Goal: Use online tool/utility: Use online tool/utility

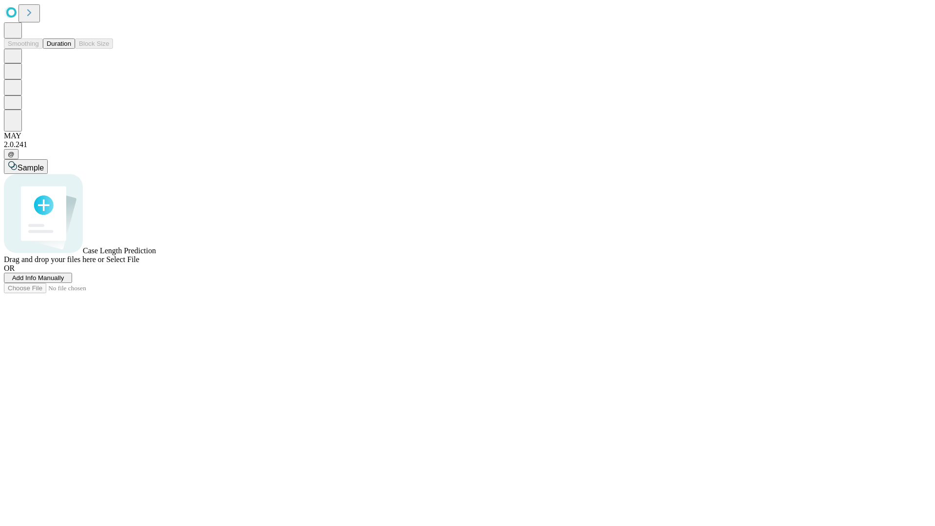
click at [71, 49] on button "Duration" at bounding box center [59, 43] width 32 height 10
click at [64, 282] on span "Add Info Manually" at bounding box center [38, 277] width 52 height 7
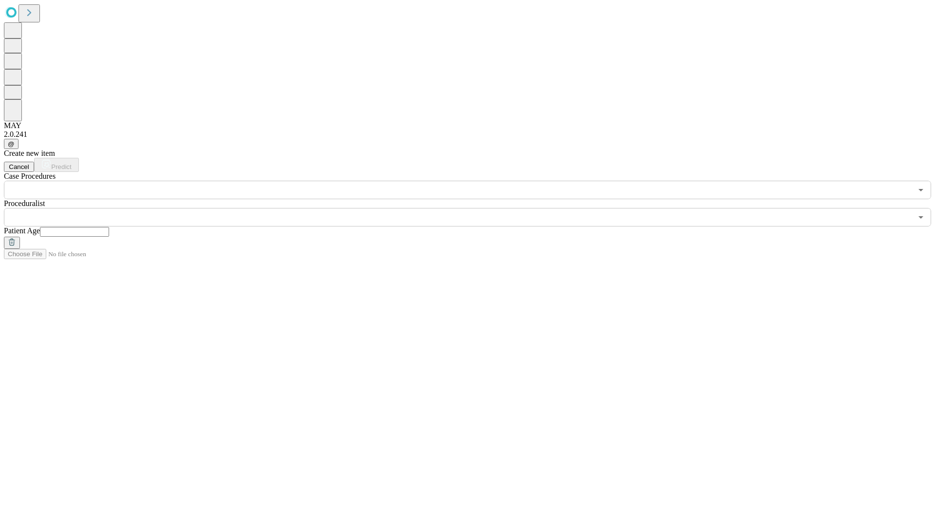
click at [109, 227] on input "text" at bounding box center [74, 232] width 69 height 10
type input "**"
click at [474, 208] on input "text" at bounding box center [458, 217] width 908 height 19
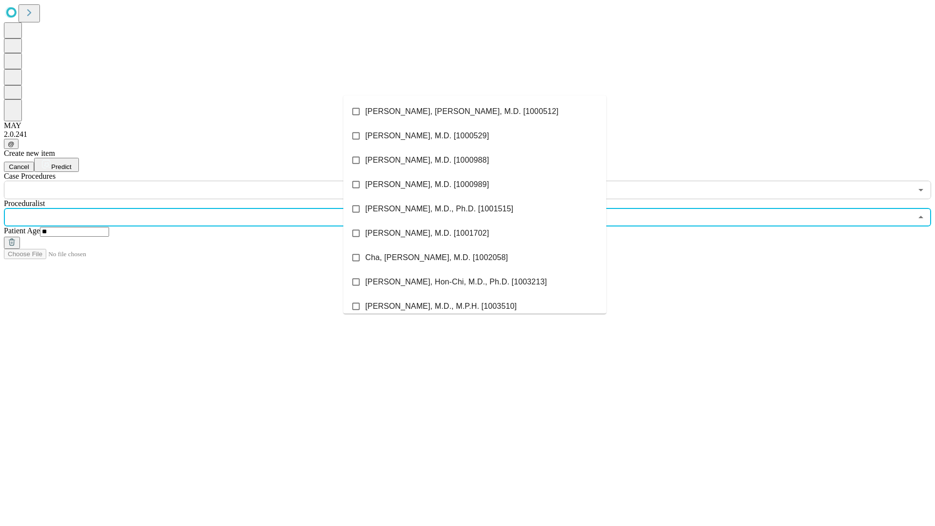
click at [475, 112] on li "[PERSON_NAME], [PERSON_NAME], M.D. [1000512]" at bounding box center [474, 111] width 263 height 24
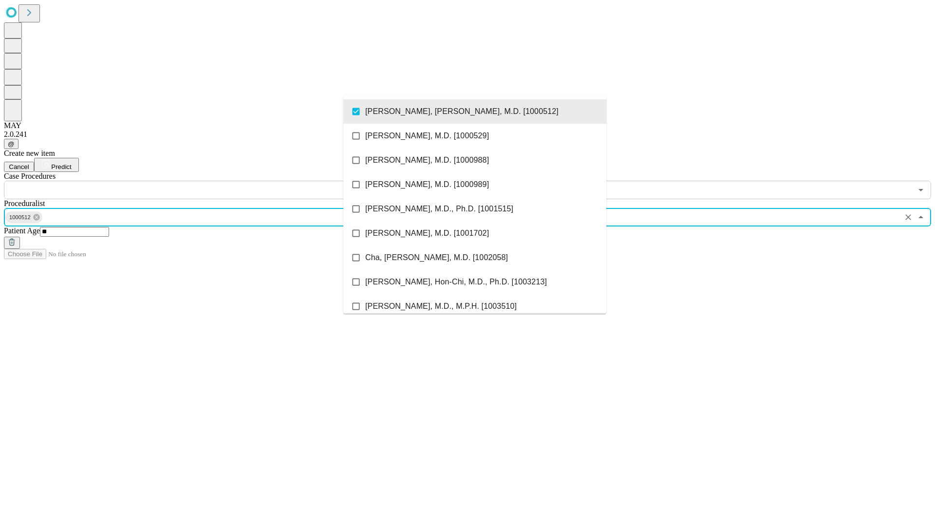
click at [205, 181] on input "text" at bounding box center [458, 190] width 908 height 19
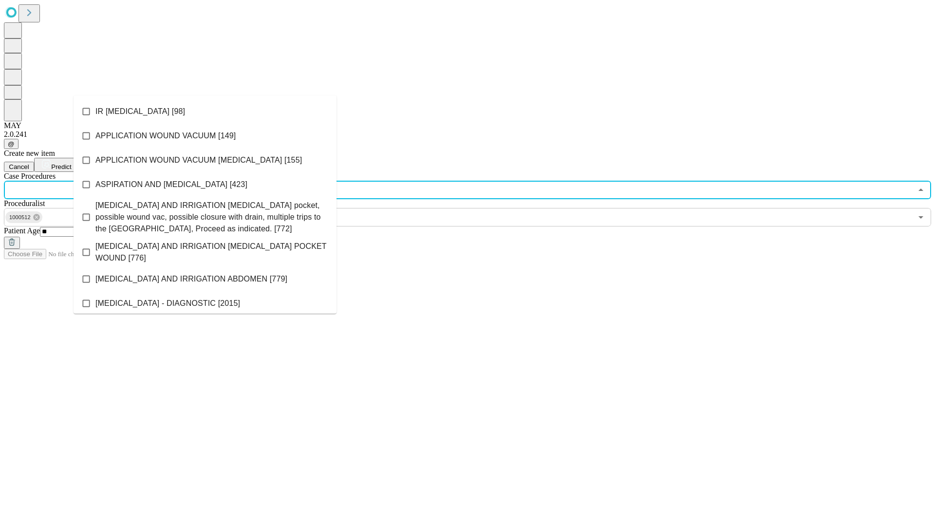
click at [205, 112] on li "IR [MEDICAL_DATA] [98]" at bounding box center [205, 111] width 263 height 24
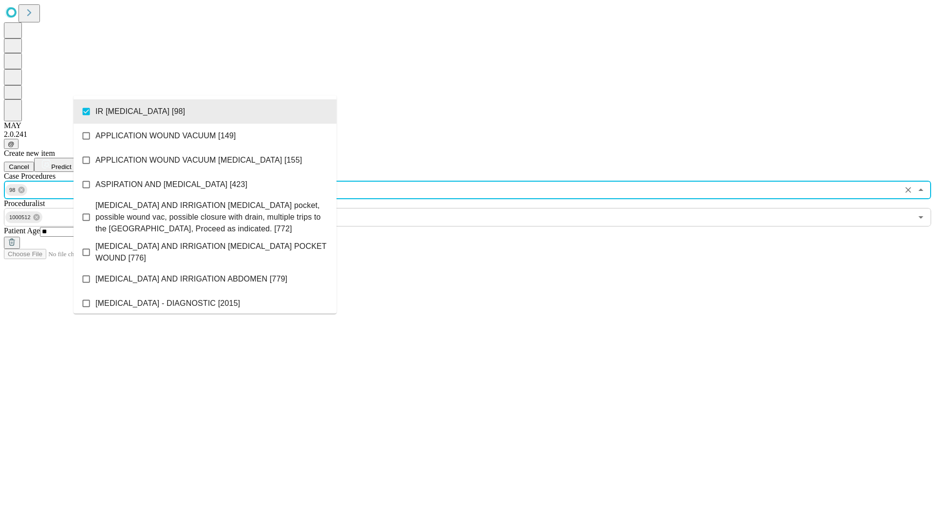
click at [71, 163] on span "Predict" at bounding box center [61, 166] width 20 height 7
